Goal: Task Accomplishment & Management: Manage account settings

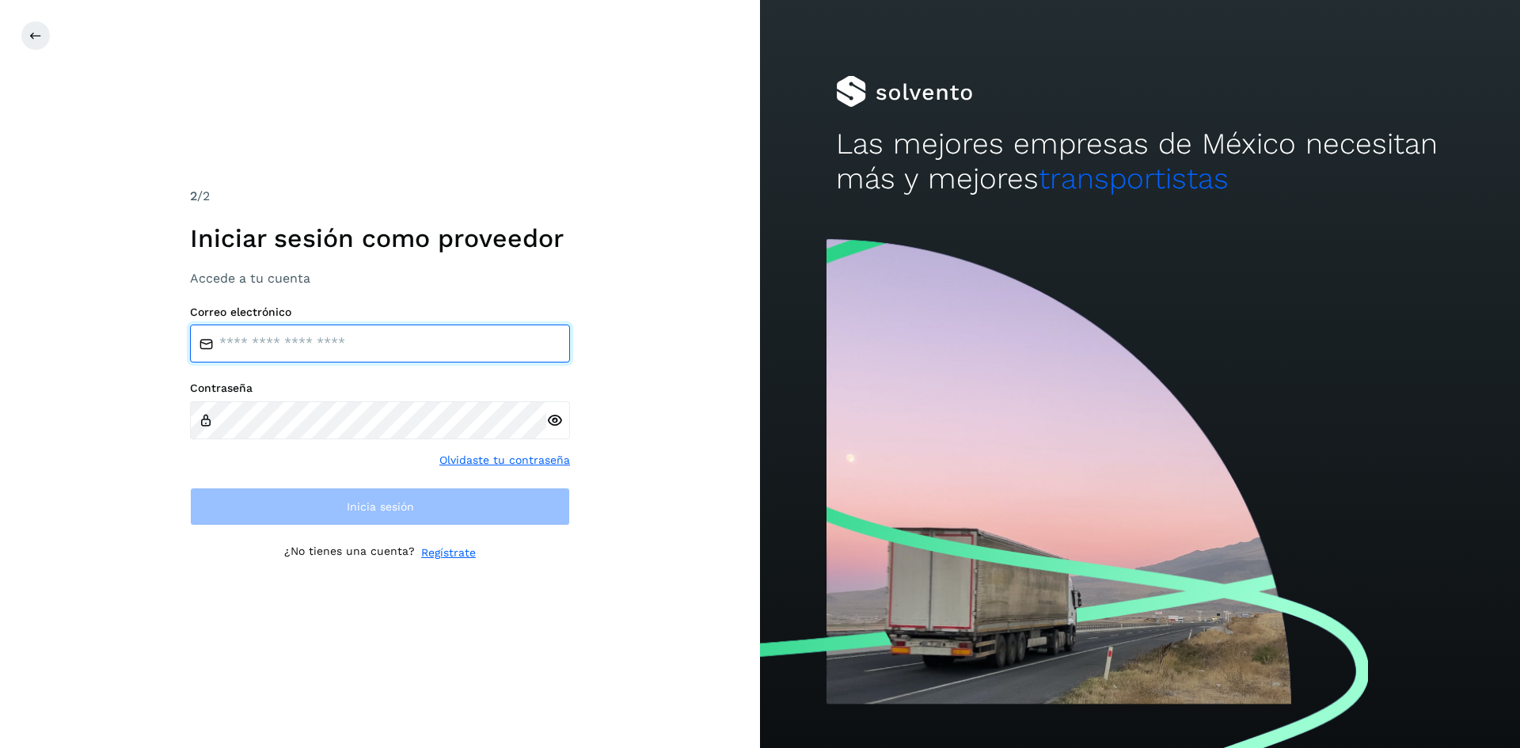
click at [324, 343] on input "email" at bounding box center [380, 344] width 380 height 38
type input "**********"
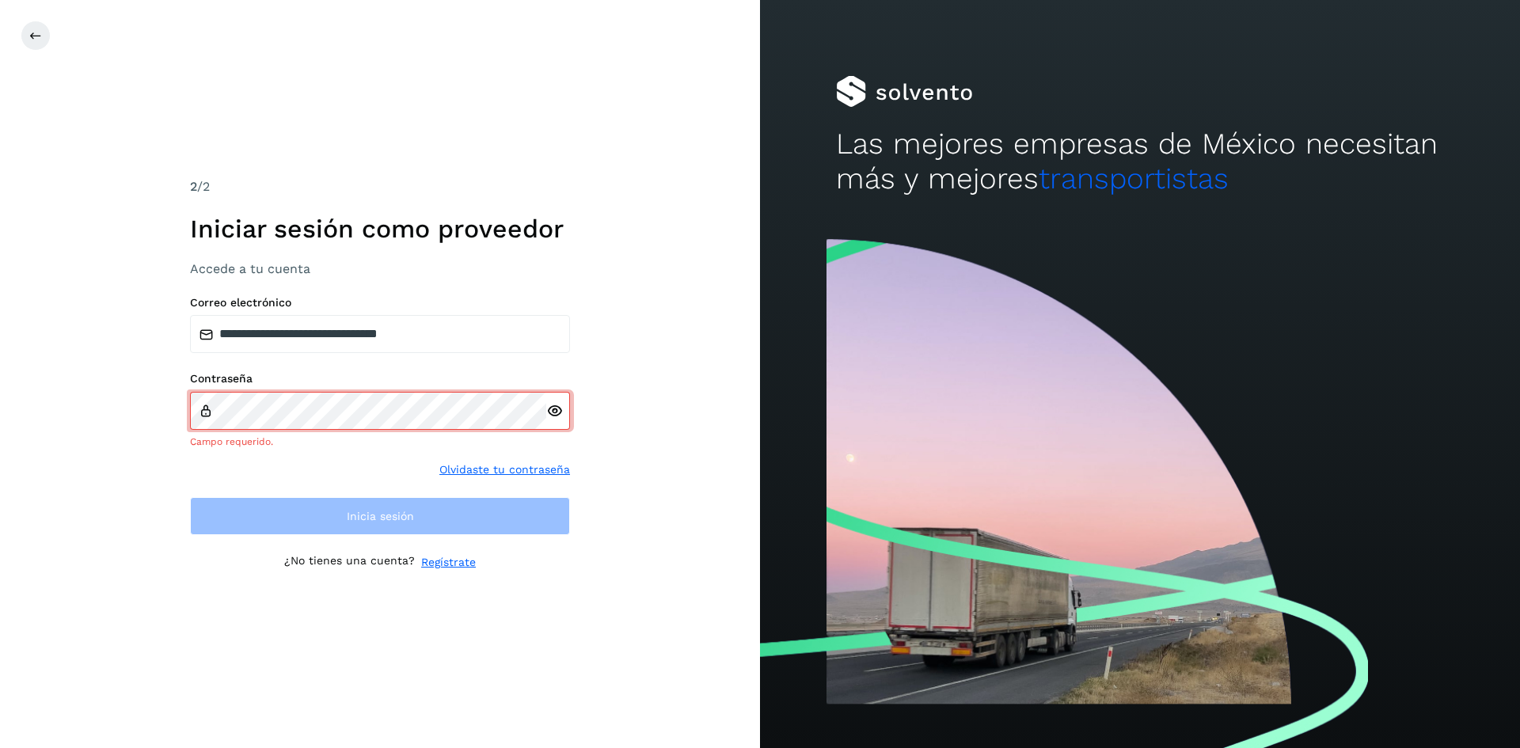
click at [553, 416] on icon at bounding box center [554, 411] width 17 height 17
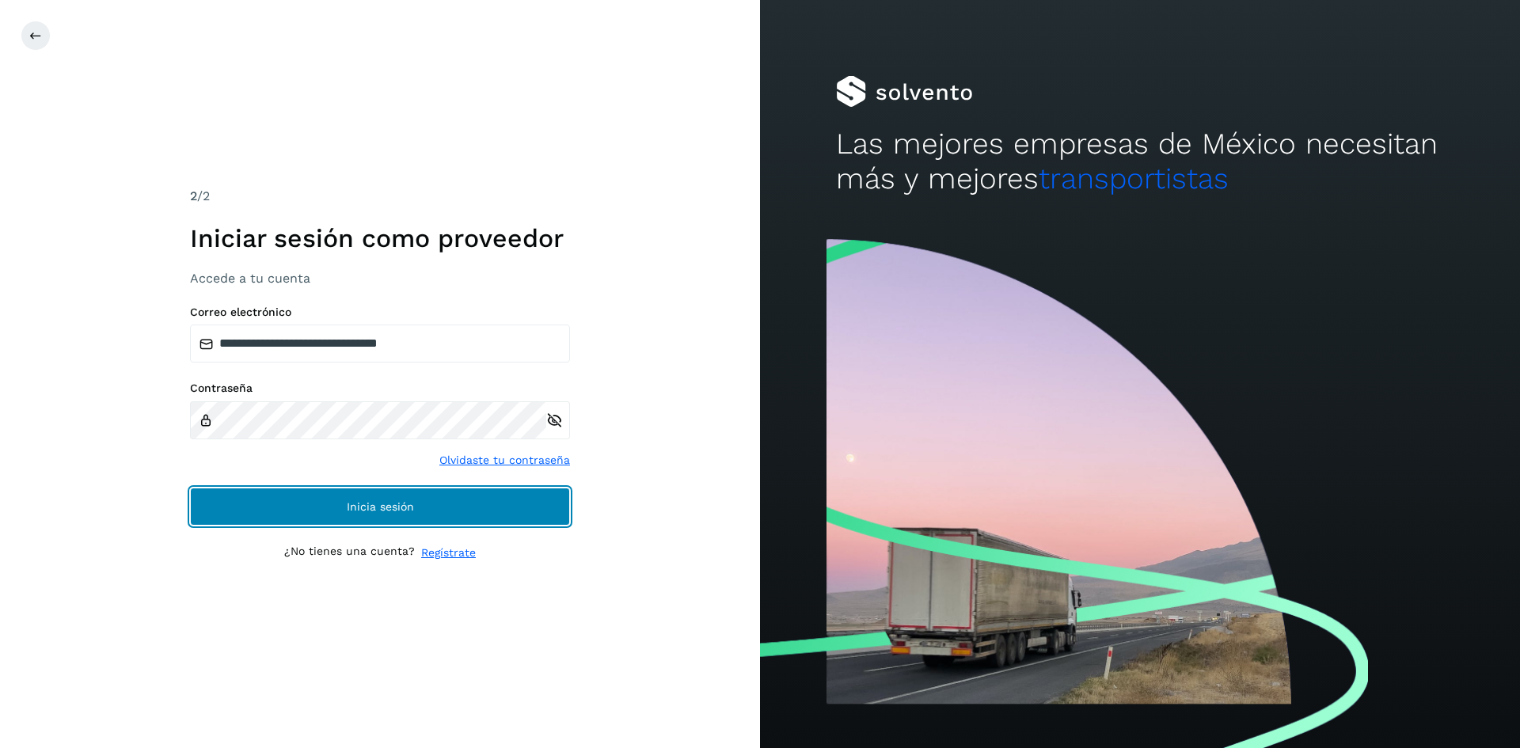
click at [416, 508] on button "Inicia sesión" at bounding box center [380, 507] width 380 height 38
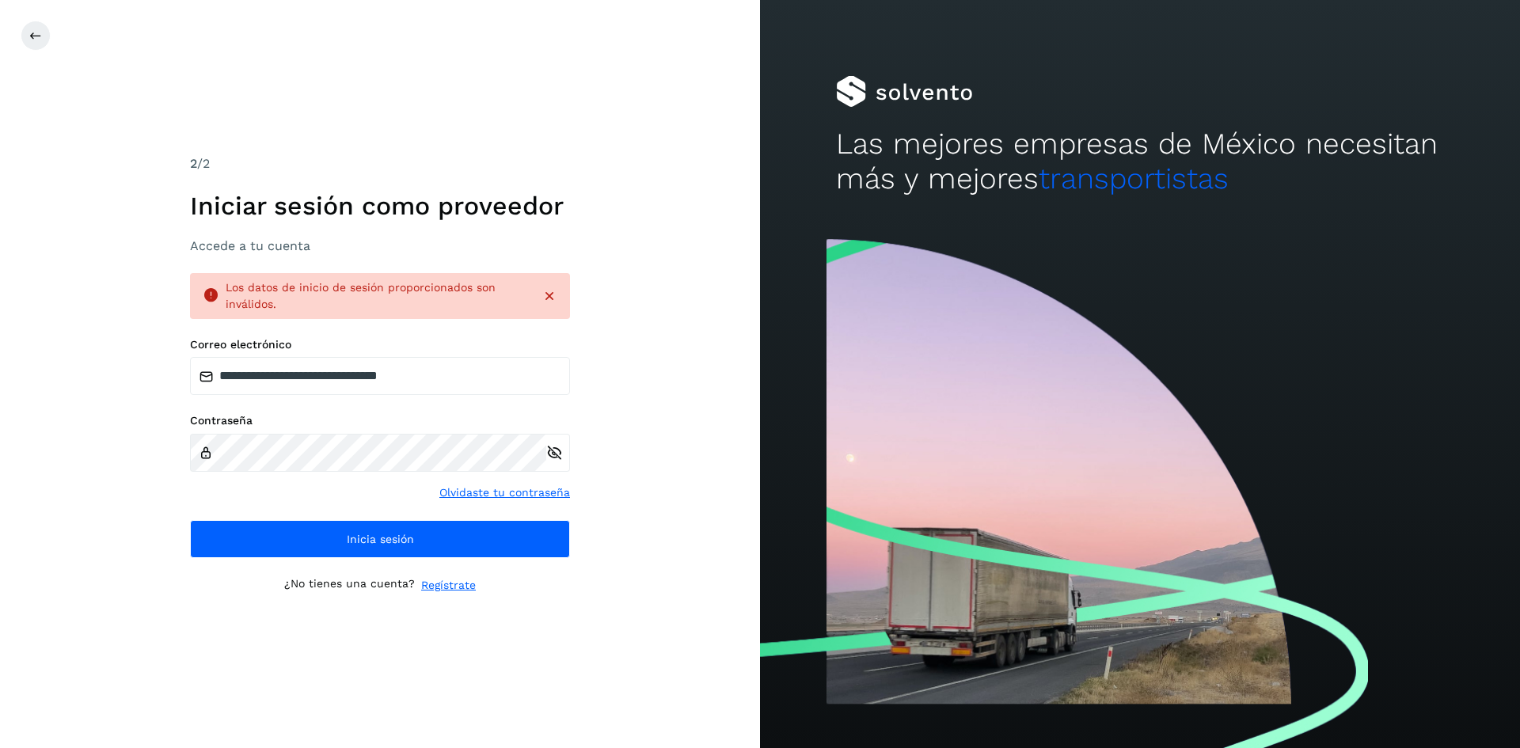
click at [531, 493] on link "Olvidaste tu contraseña" at bounding box center [504, 493] width 131 height 17
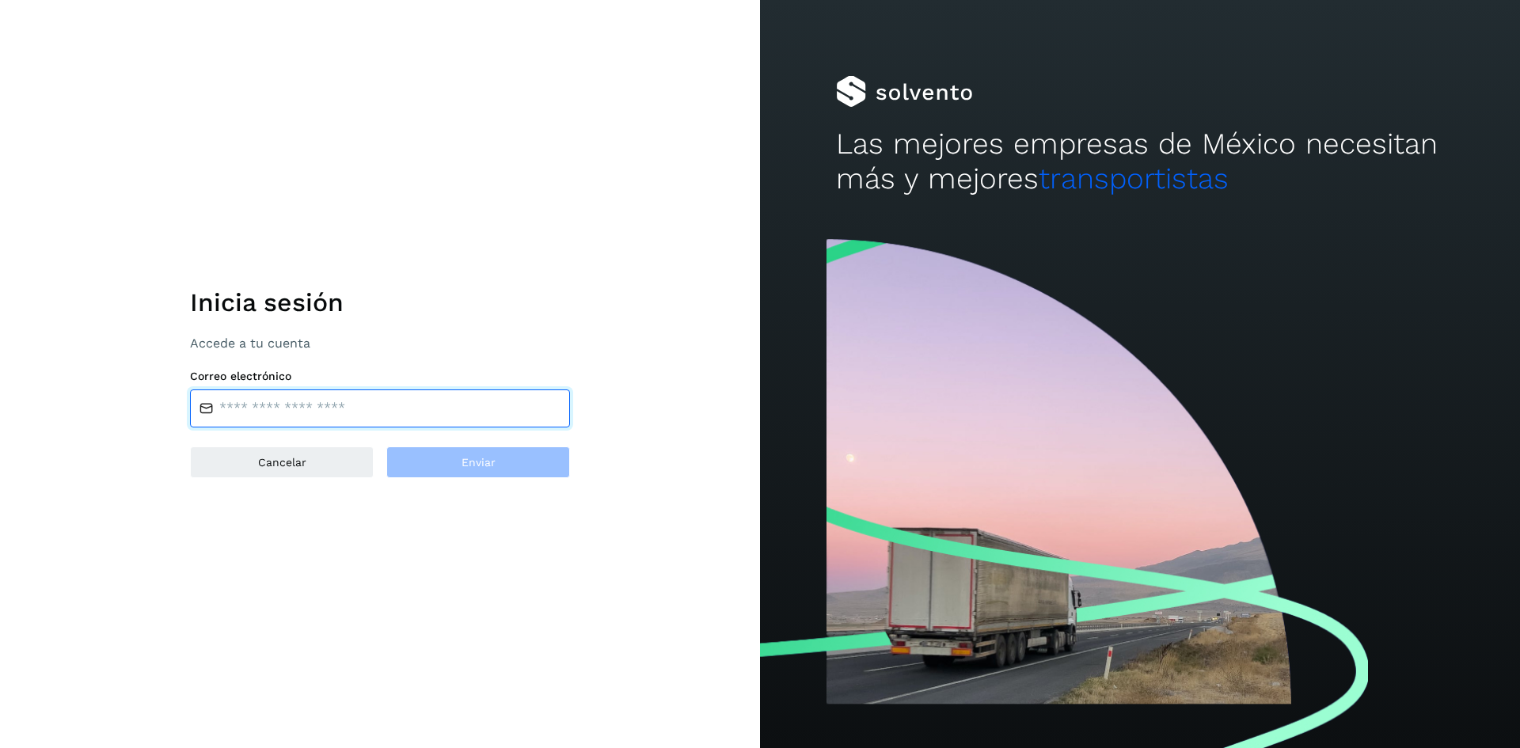
click at [306, 401] on input "email" at bounding box center [380, 409] width 380 height 38
type input "**********"
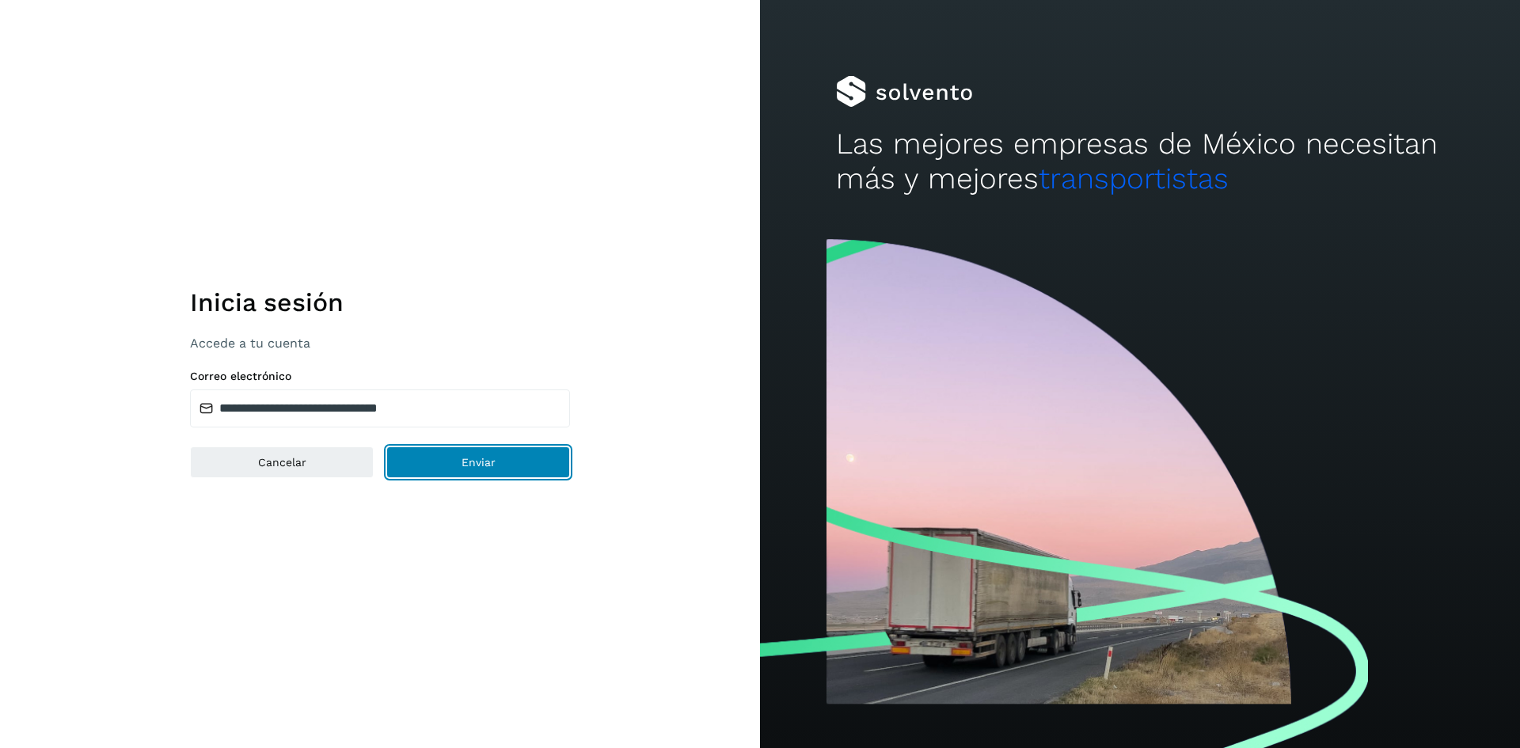
click at [462, 466] on span "Enviar" at bounding box center [479, 462] width 34 height 11
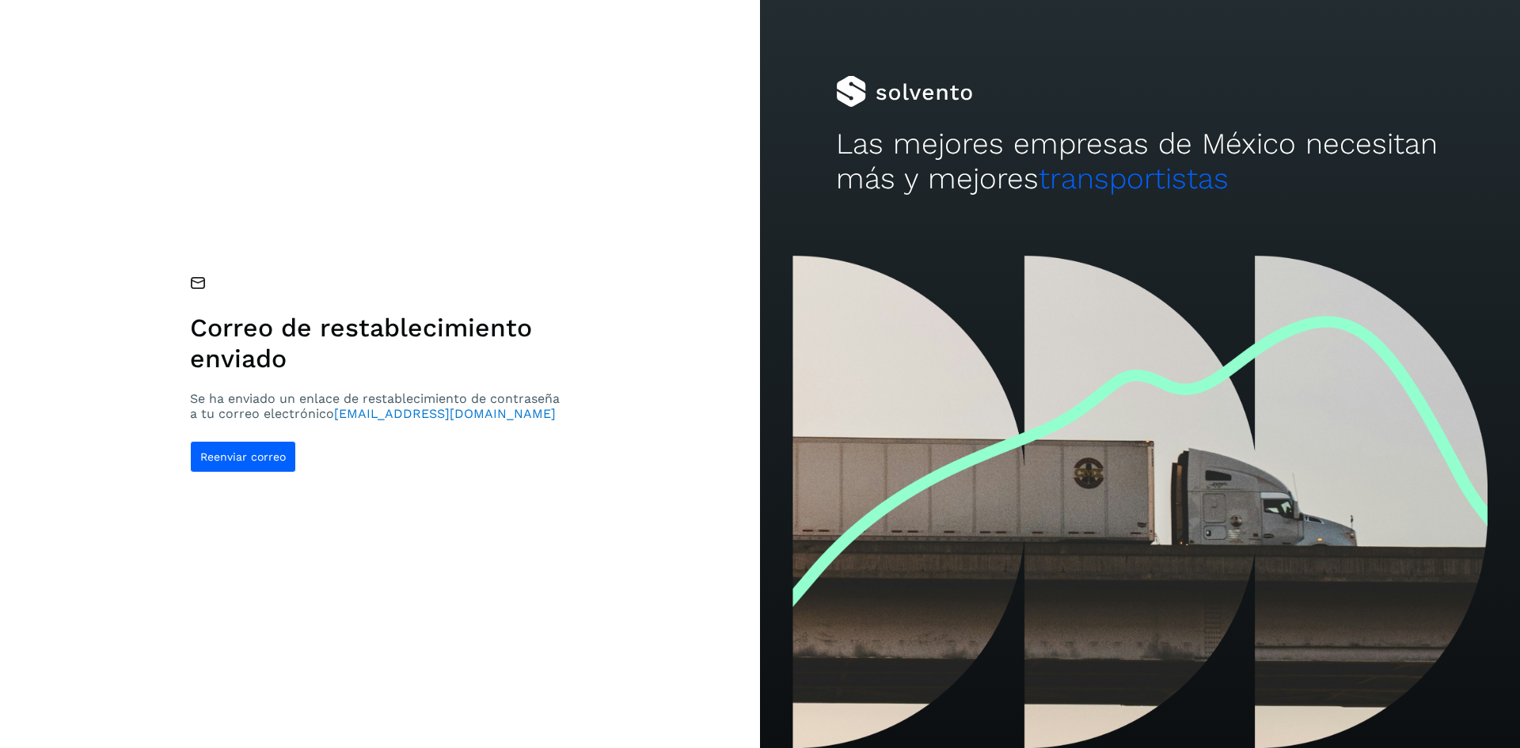
click at [512, 553] on div "Correo de restablecimiento enviado Se ha enviado un enlace de restablecimiento …" at bounding box center [380, 374] width 760 height 748
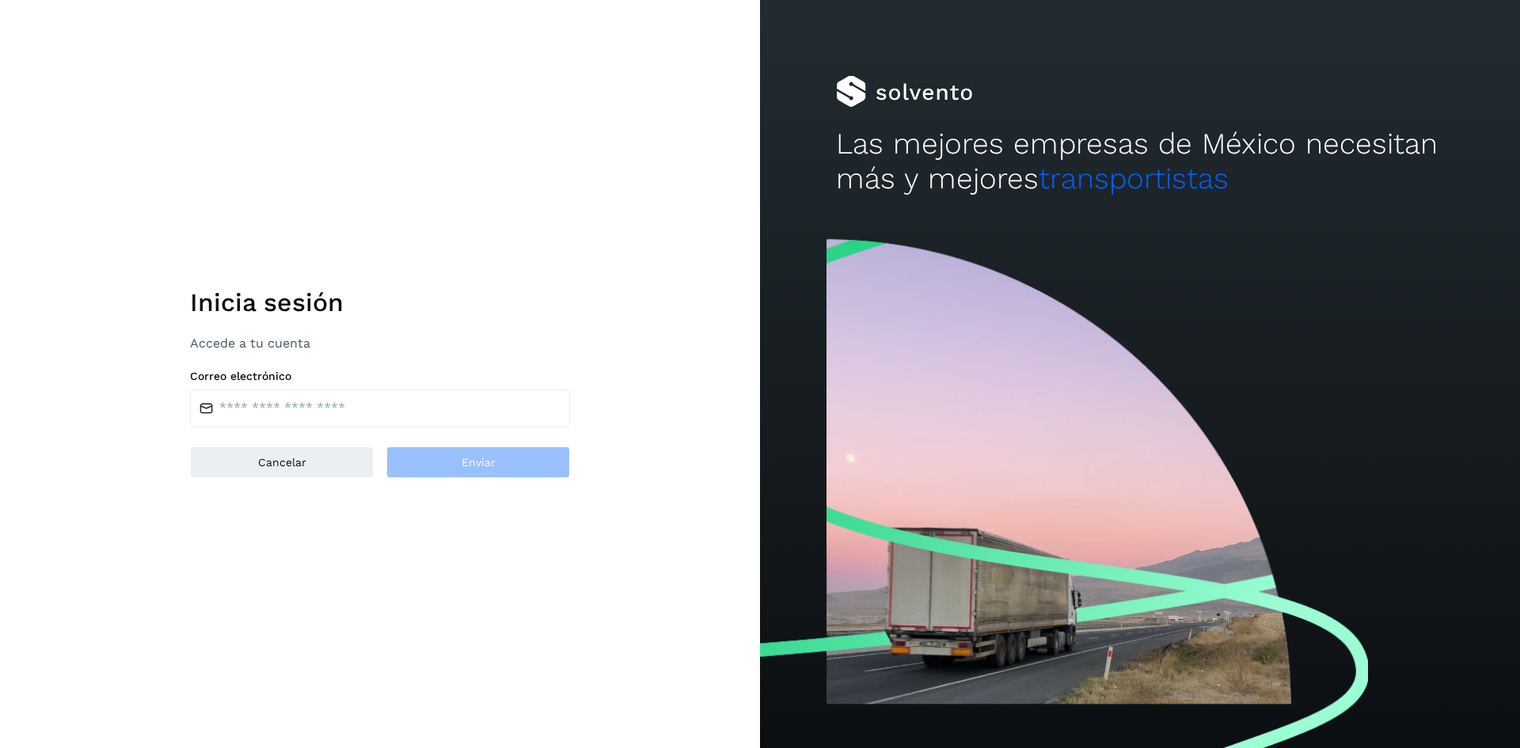
click at [1356, 605] on div at bounding box center [1140, 489] width 760 height 517
click at [1355, 605] on div at bounding box center [1140, 489] width 760 height 517
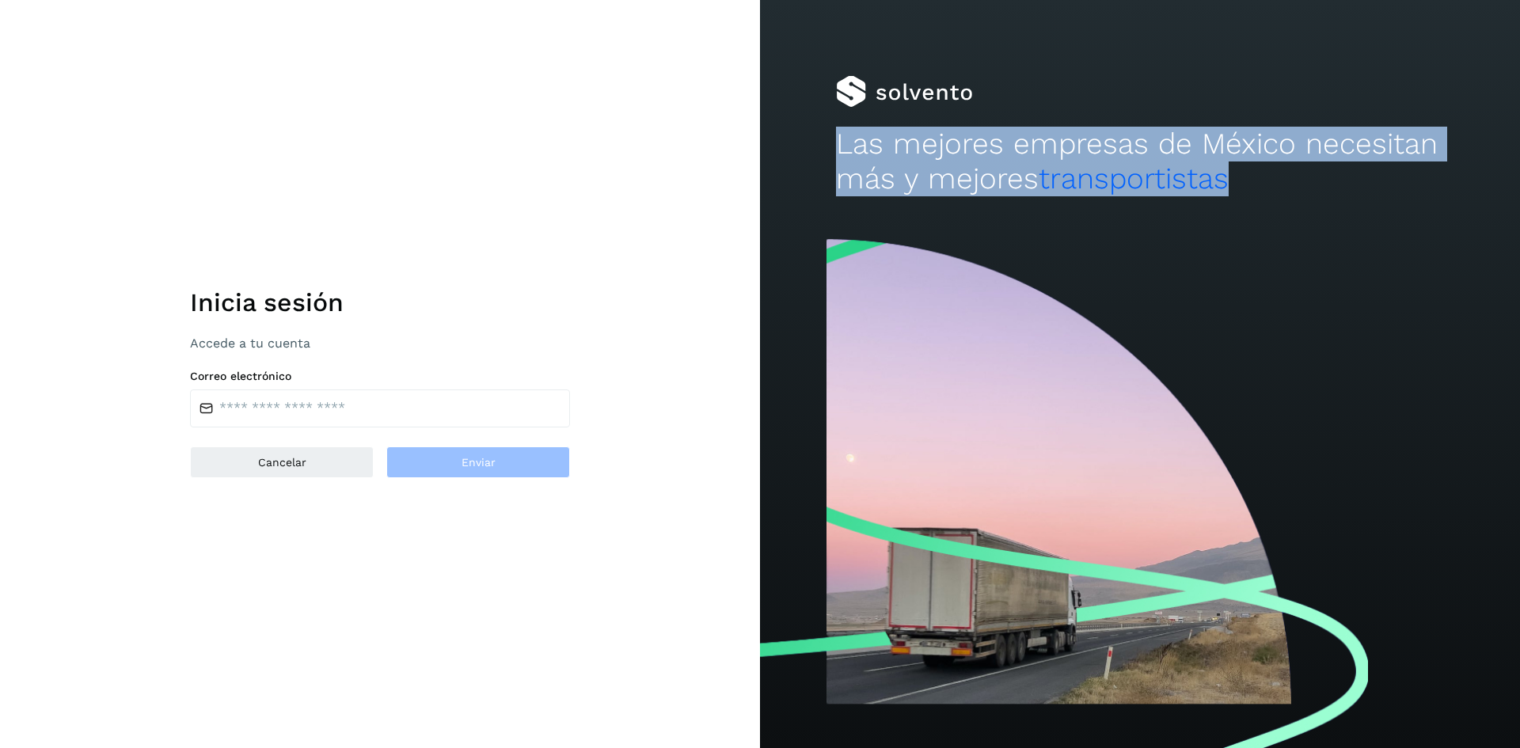
drag, startPoint x: 1355, startPoint y: 605, endPoint x: 1310, endPoint y: 581, distance: 50.3
click at [1354, 605] on div at bounding box center [1140, 489] width 760 height 517
